Goal: Transaction & Acquisition: Register for event/course

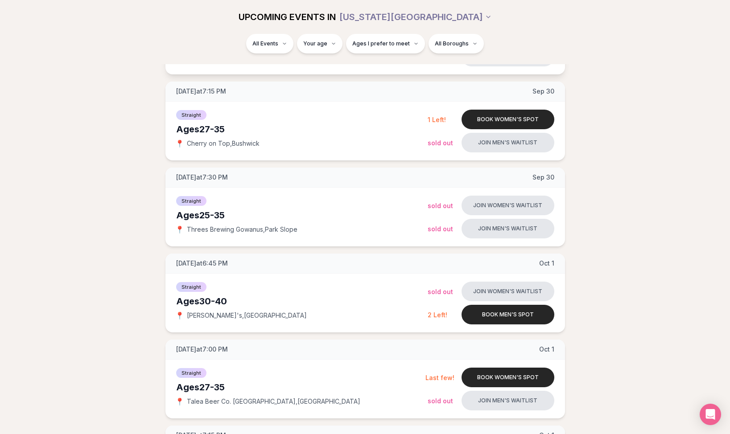
scroll to position [269, 0]
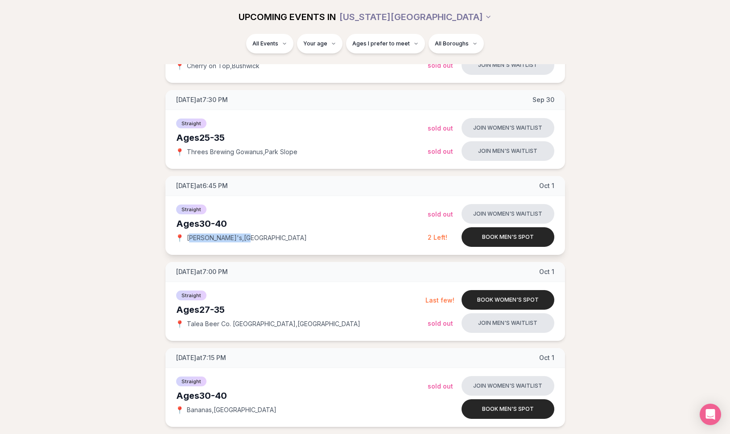
drag, startPoint x: 191, startPoint y: 237, endPoint x: 220, endPoint y: 240, distance: 29.1
click at [220, 240] on span "[PERSON_NAME]'s , [GEOGRAPHIC_DATA]" at bounding box center [247, 238] width 120 height 9
drag, startPoint x: 220, startPoint y: 240, endPoint x: 225, endPoint y: 240, distance: 4.9
click at [220, 240] on span "[PERSON_NAME]'s , [GEOGRAPHIC_DATA]" at bounding box center [247, 238] width 120 height 9
drag, startPoint x: 265, startPoint y: 238, endPoint x: 189, endPoint y: 236, distance: 76.3
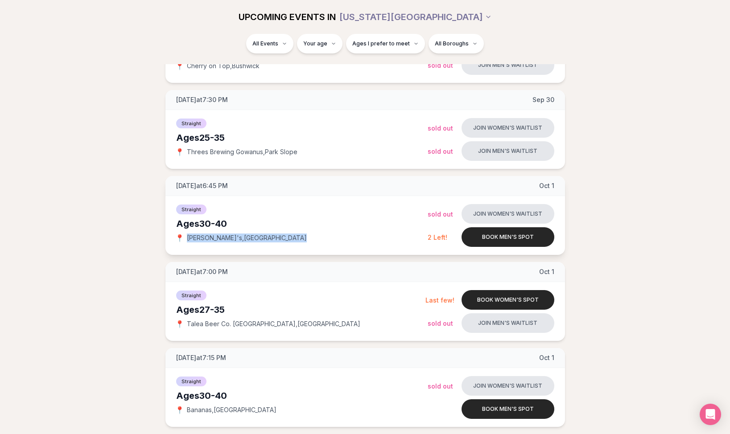
click at [189, 236] on div "📍 [PERSON_NAME]'s , [GEOGRAPHIC_DATA]" at bounding box center [302, 238] width 252 height 9
copy span "[PERSON_NAME]'s , [GEOGRAPHIC_DATA]"
click at [311, 231] on div "Straight Ages [DEMOGRAPHIC_DATA] 📍 [PERSON_NAME]'s , [GEOGRAPHIC_DATA]" at bounding box center [302, 225] width 252 height 45
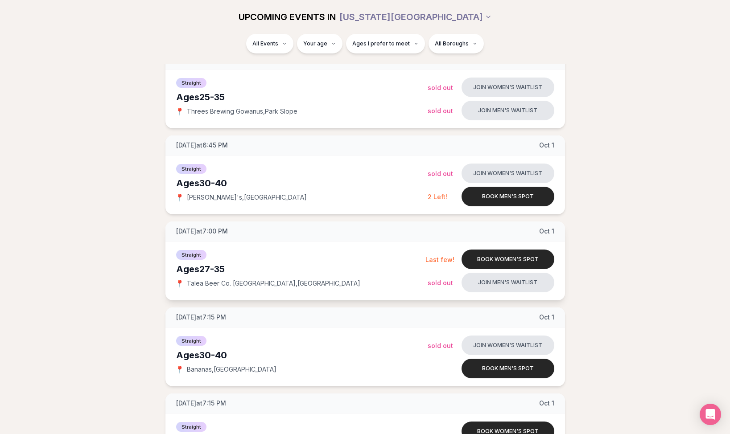
scroll to position [309, 0]
click at [482, 370] on button "Book men's spot" at bounding box center [508, 370] width 93 height 20
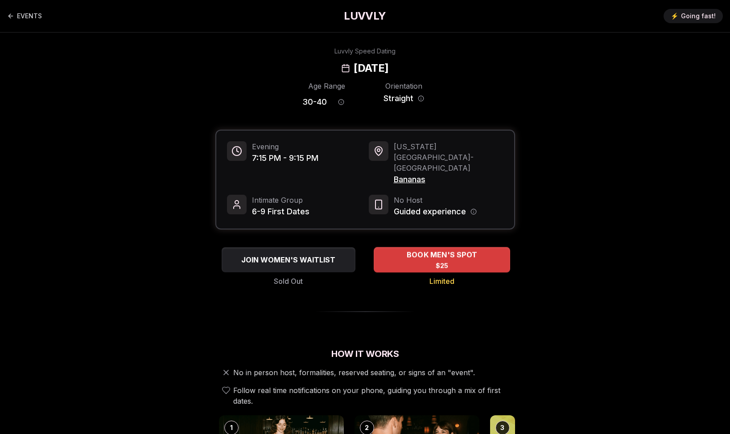
click at [411, 248] on div "BOOK MEN'S SPOT $25" at bounding box center [442, 260] width 136 height 25
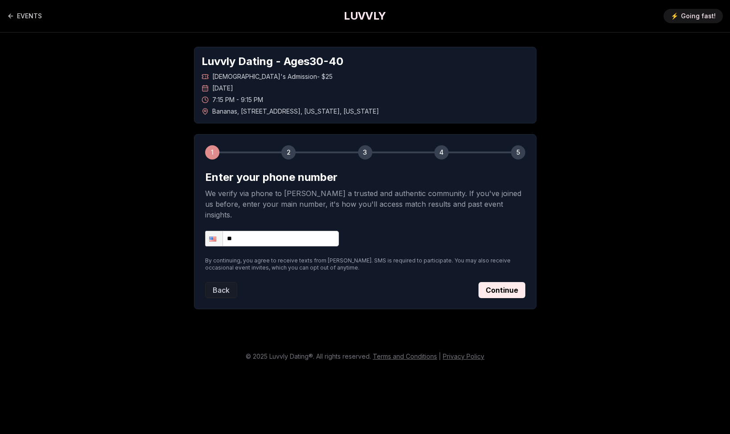
click at [298, 231] on input "**" at bounding box center [272, 239] width 134 height 16
click at [299, 231] on input "**" at bounding box center [272, 239] width 134 height 16
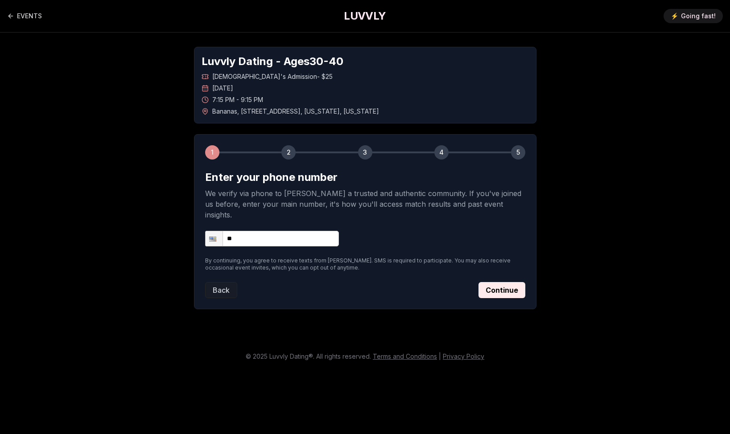
type input "**********"
click at [500, 282] on button "Continue" at bounding box center [502, 290] width 47 height 16
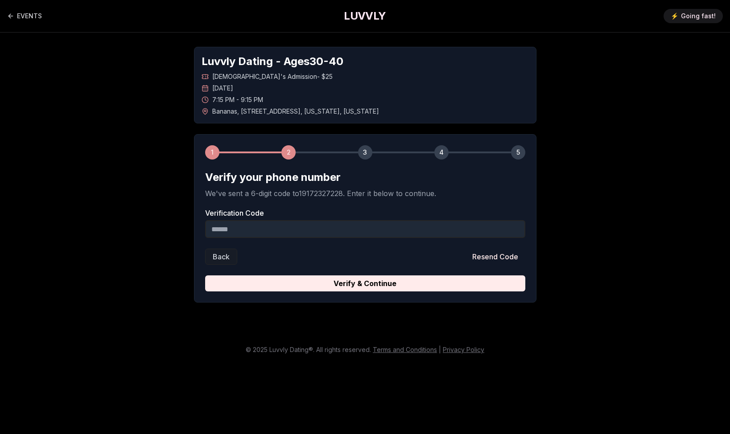
click at [290, 231] on input "Verification Code" at bounding box center [365, 229] width 320 height 18
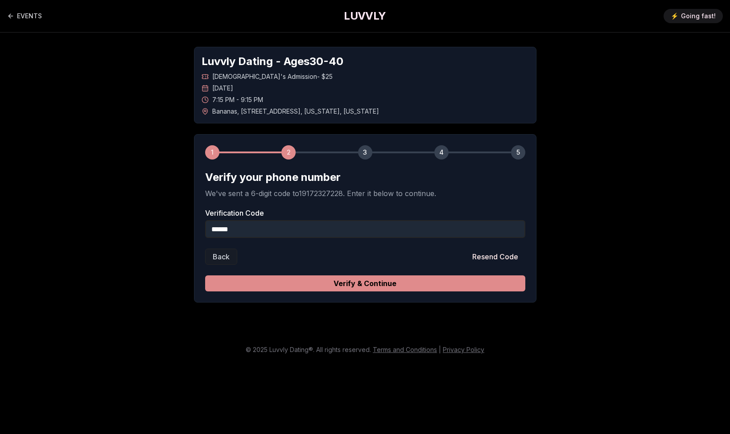
type input "******"
click at [442, 281] on button "Verify & Continue" at bounding box center [365, 284] width 320 height 16
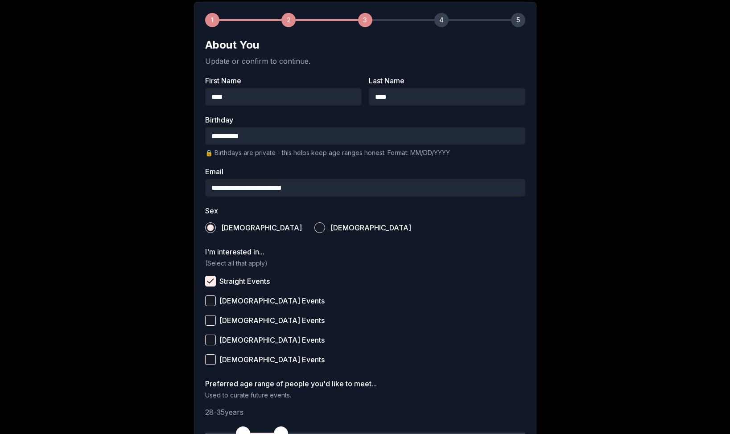
scroll to position [211, 0]
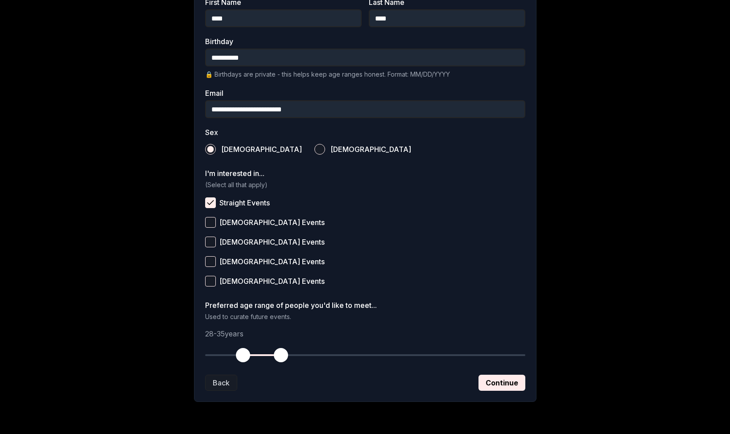
click at [500, 382] on button "Continue" at bounding box center [502, 383] width 47 height 16
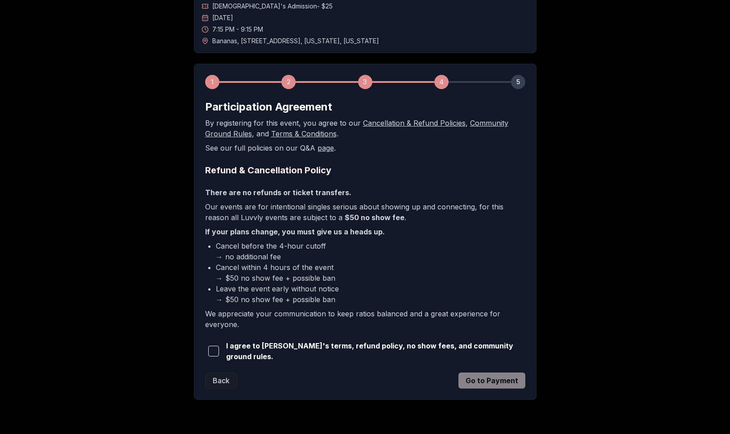
scroll to position [93, 0]
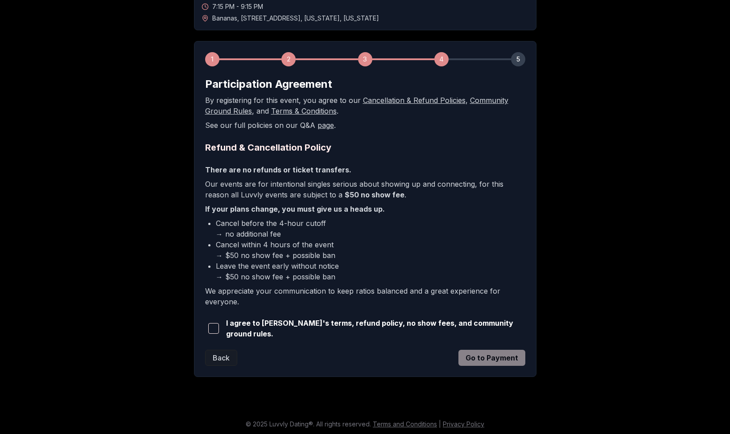
click at [256, 332] on span "I agree to [PERSON_NAME]'s terms, refund policy, no show fees, and community gr…" at bounding box center [375, 328] width 299 height 21
click at [220, 331] on button "button" at bounding box center [213, 329] width 17 height 20
click at [482, 361] on button "Go to Payment" at bounding box center [492, 358] width 67 height 16
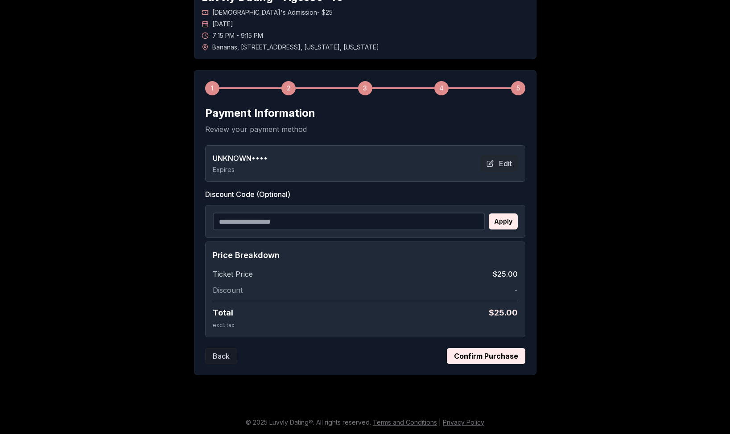
scroll to position [64, 0]
click at [317, 223] on input "Discount Code (Optional)" at bounding box center [349, 222] width 273 height 18
paste input "**********"
type input "**********"
click at [505, 229] on button "Apply" at bounding box center [503, 222] width 29 height 16
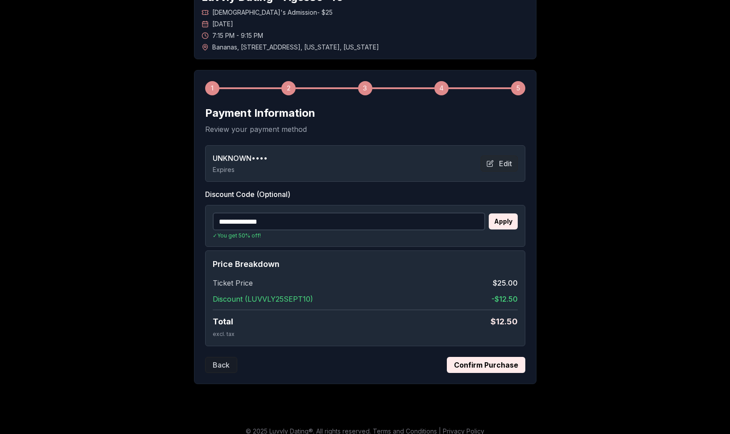
click at [495, 367] on button "Confirm Purchase" at bounding box center [486, 365] width 79 height 16
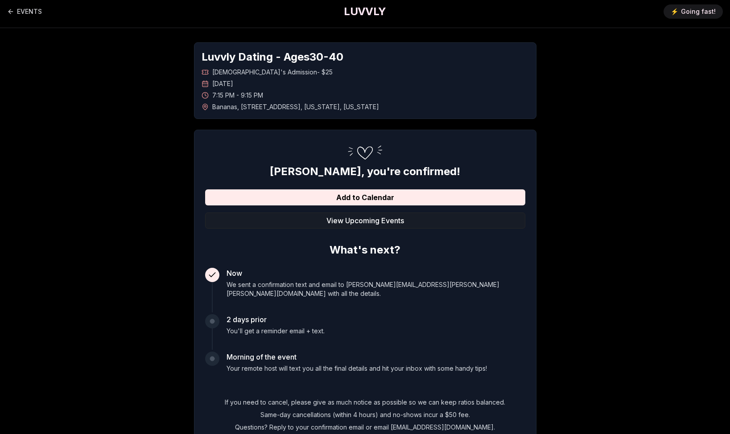
scroll to position [17, 0]
